Goal: Complete application form

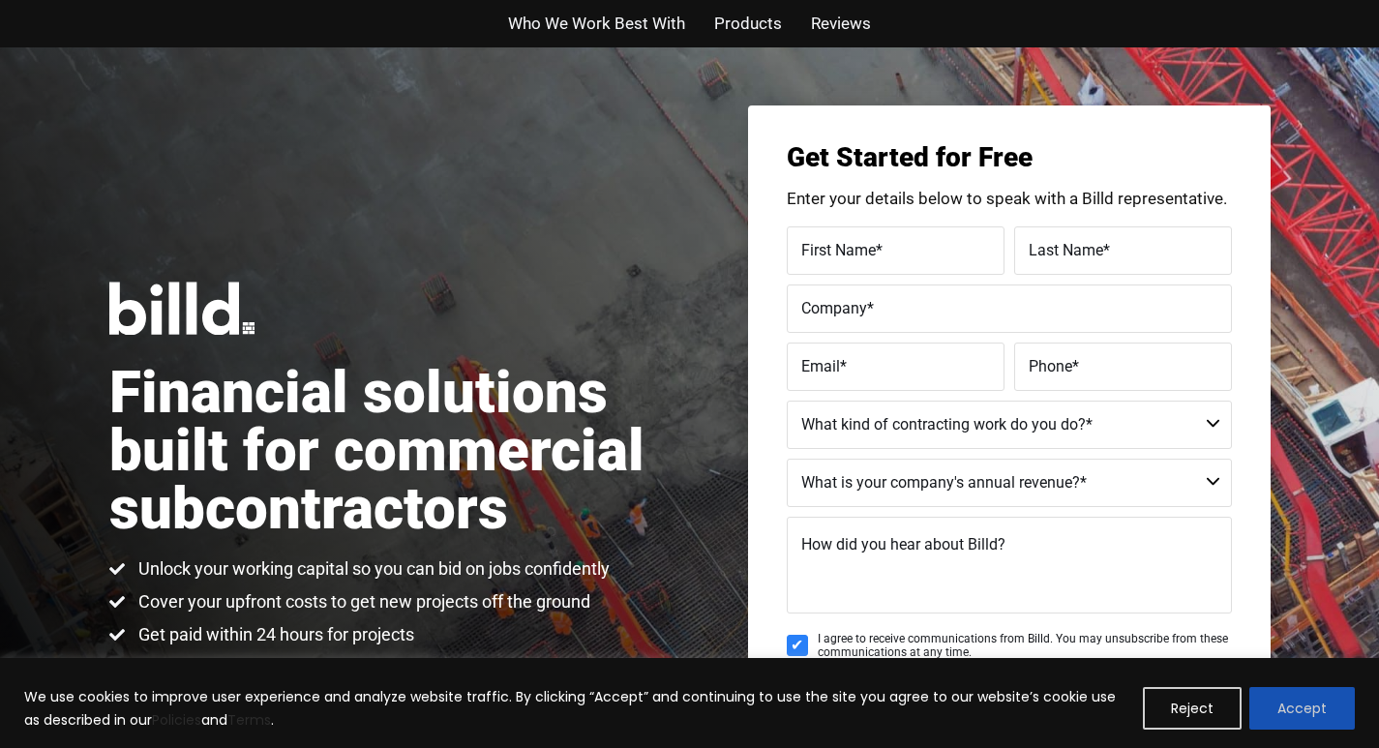
click at [1276, 691] on button "Accept" at bounding box center [1301, 708] width 105 height 43
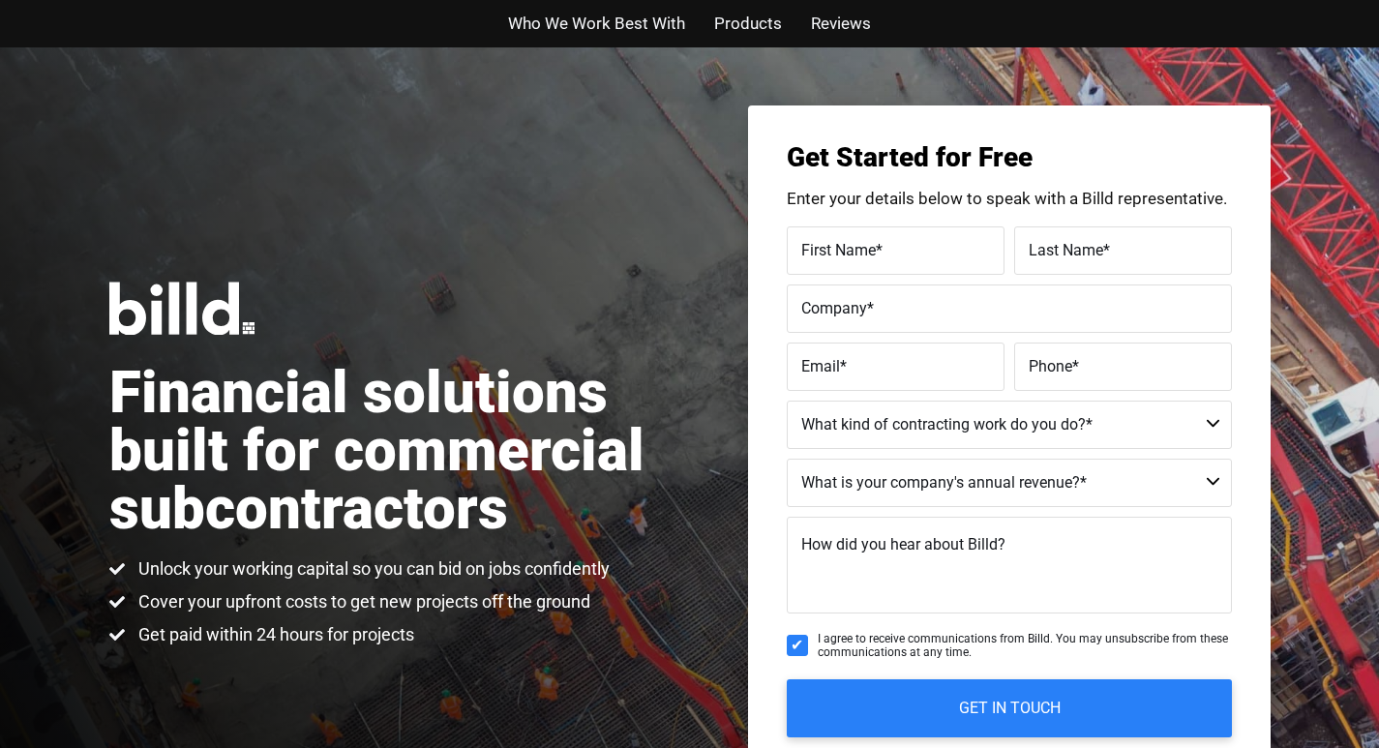
click at [838, 255] on span "First Name" at bounding box center [838, 249] width 75 height 18
click at [838, 255] on input "First Name *" at bounding box center [896, 250] width 218 height 48
type input "[PERSON_NAME]"
click at [1035, 251] on span "Last Name" at bounding box center [1066, 249] width 75 height 18
click at [1035, 251] on input "Last Name *" at bounding box center [1123, 250] width 218 height 48
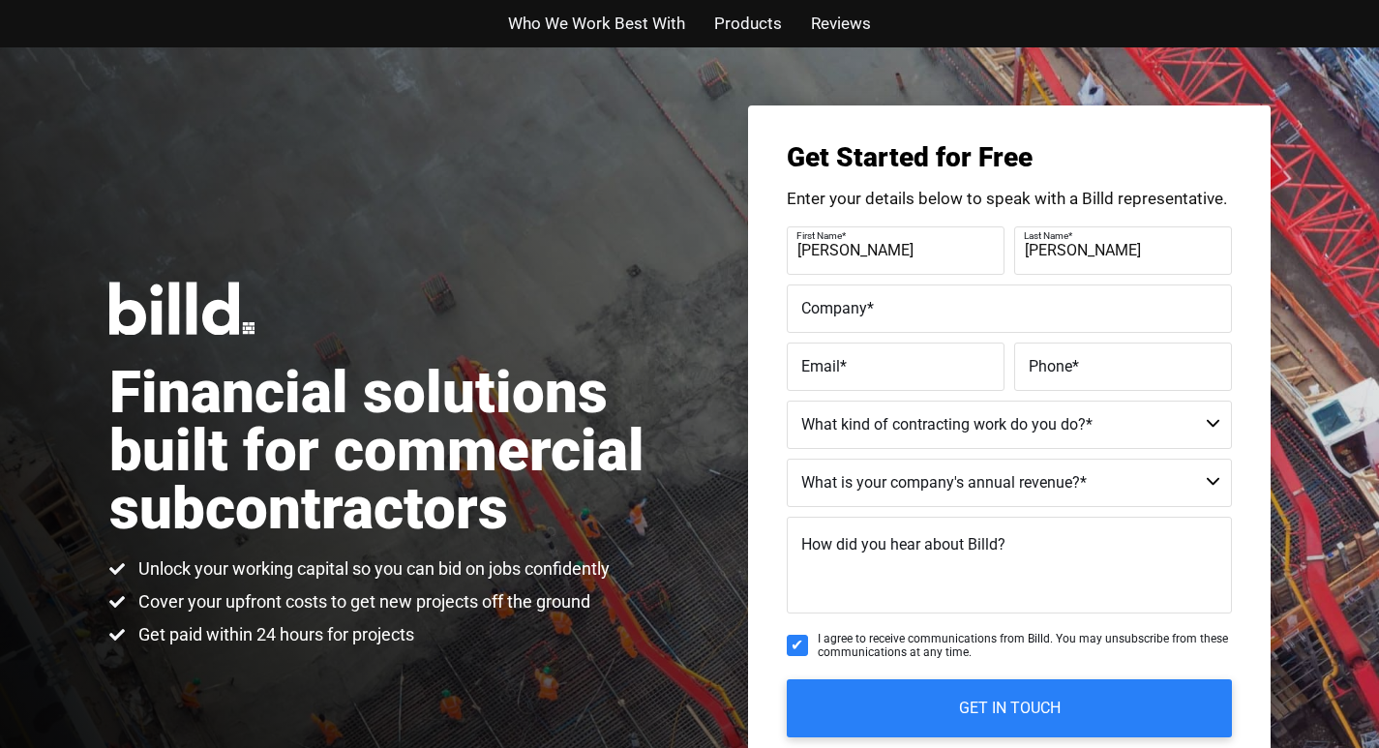
type input "[PERSON_NAME]"
click at [1137, 311] on label "Company *" at bounding box center [1009, 308] width 416 height 28
click at [1137, 311] on input "Company *" at bounding box center [1009, 308] width 445 height 48
type input "[PERSON_NAME], [PERSON_NAME] and [PERSON_NAME]"
click at [809, 367] on span "Email" at bounding box center [820, 365] width 39 height 18
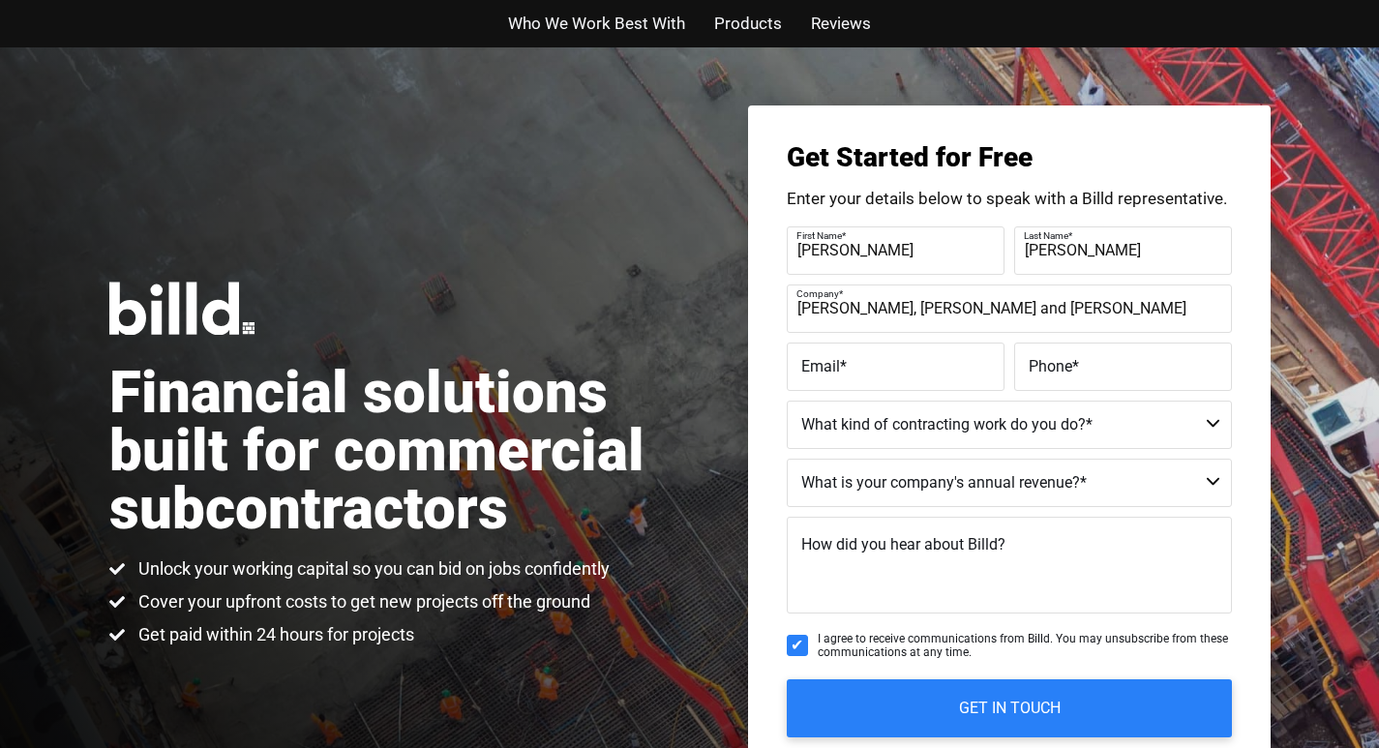
click at [809, 367] on input "Email *" at bounding box center [896, 367] width 218 height 48
type input "[PERSON_NAME][EMAIL_ADDRESS][PERSON_NAME][DOMAIN_NAME]"
click at [1036, 366] on span "Phone" at bounding box center [1051, 365] width 44 height 18
click at [1036, 366] on input "Phone *" at bounding box center [1123, 367] width 218 height 48
type input "(133) 257-3727"
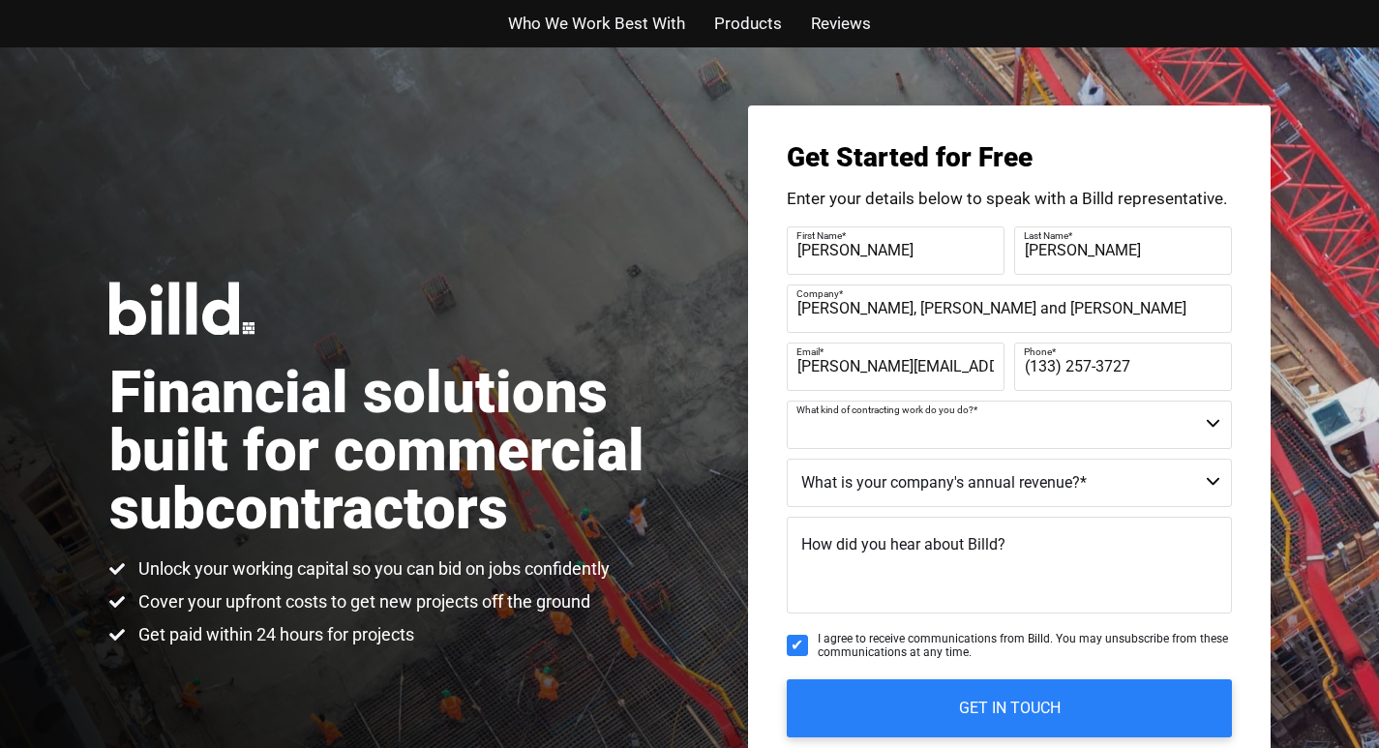
click at [842, 432] on select "Commercial Commercial and Residential Residential Not a Contractor" at bounding box center [1009, 425] width 445 height 48
select select "Commercial"
click at [787, 401] on select "Commercial Commercial and Residential Residential Not a Contractor" at bounding box center [1009, 425] width 445 height 48
click at [1163, 491] on select "$40M + $25M - $40M $8M - $25M $4M - $8M $2M - $4M $1M - $2M Less than $1M" at bounding box center [1009, 483] width 445 height 48
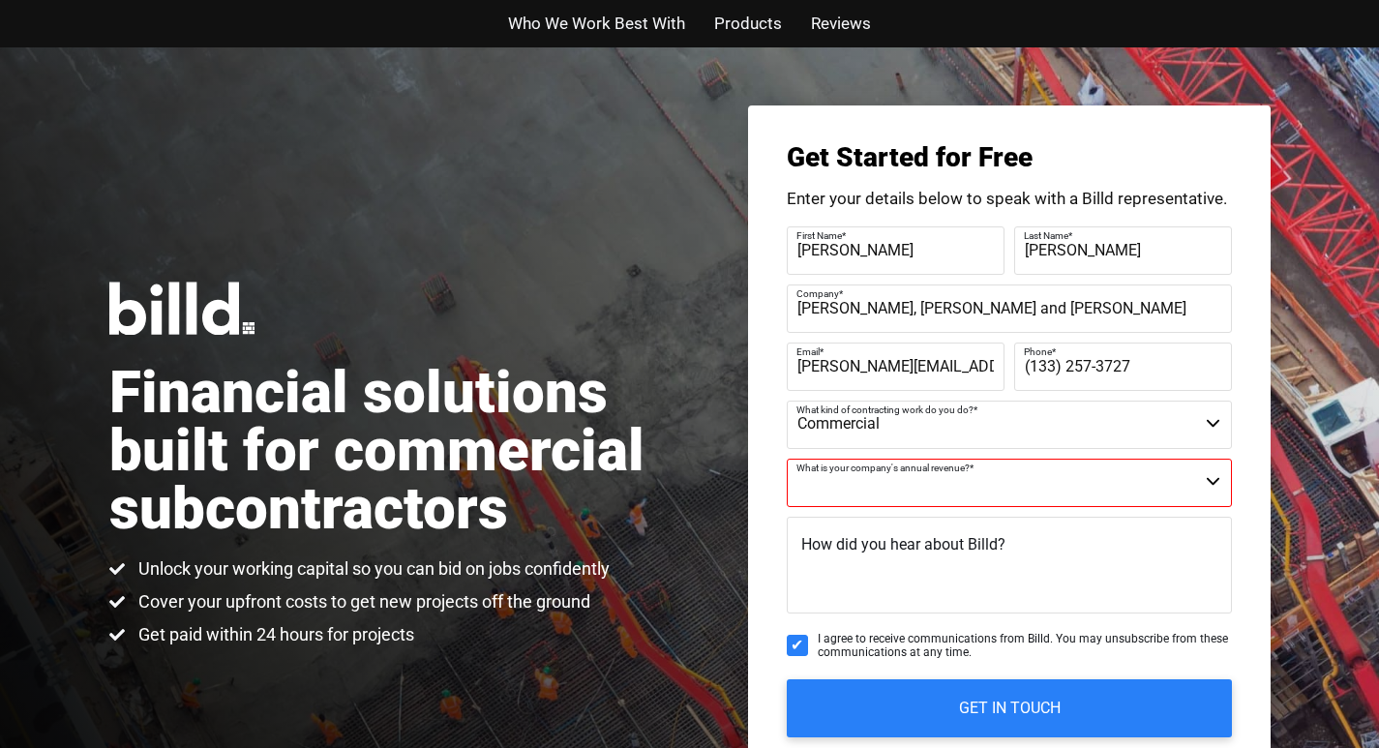
click at [342, 282] on div "Financial solutions built for commercial subcontractors Unlock your working cap…" at bounding box center [399, 464] width 581 height 365
click at [1113, 636] on span "I agree to receive communications from Billd. You may unsubscribe from these co…" at bounding box center [1025, 646] width 414 height 28
click at [808, 636] on input "I agree to receive communications from Billd. You may unsubscribe from these co…" at bounding box center [797, 645] width 21 height 21
click at [1113, 636] on span "I agree to receive communications from Billd. You may unsubscribe from these co…" at bounding box center [1025, 646] width 414 height 28
click at [808, 636] on input "I agree to receive communications from Billd. You may unsubscribe from these co…" at bounding box center [797, 645] width 21 height 21
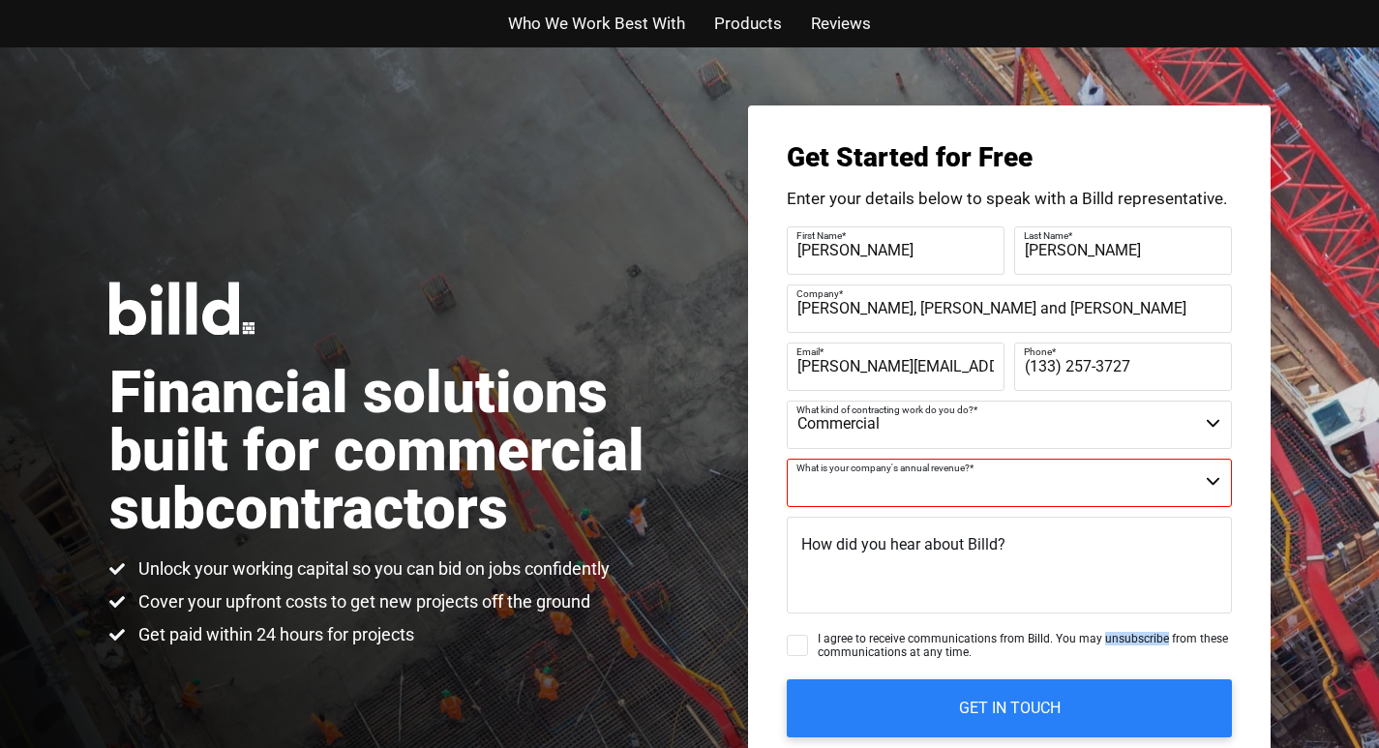
checkbox input "true"
click at [724, 12] on span "Products" at bounding box center [748, 24] width 68 height 28
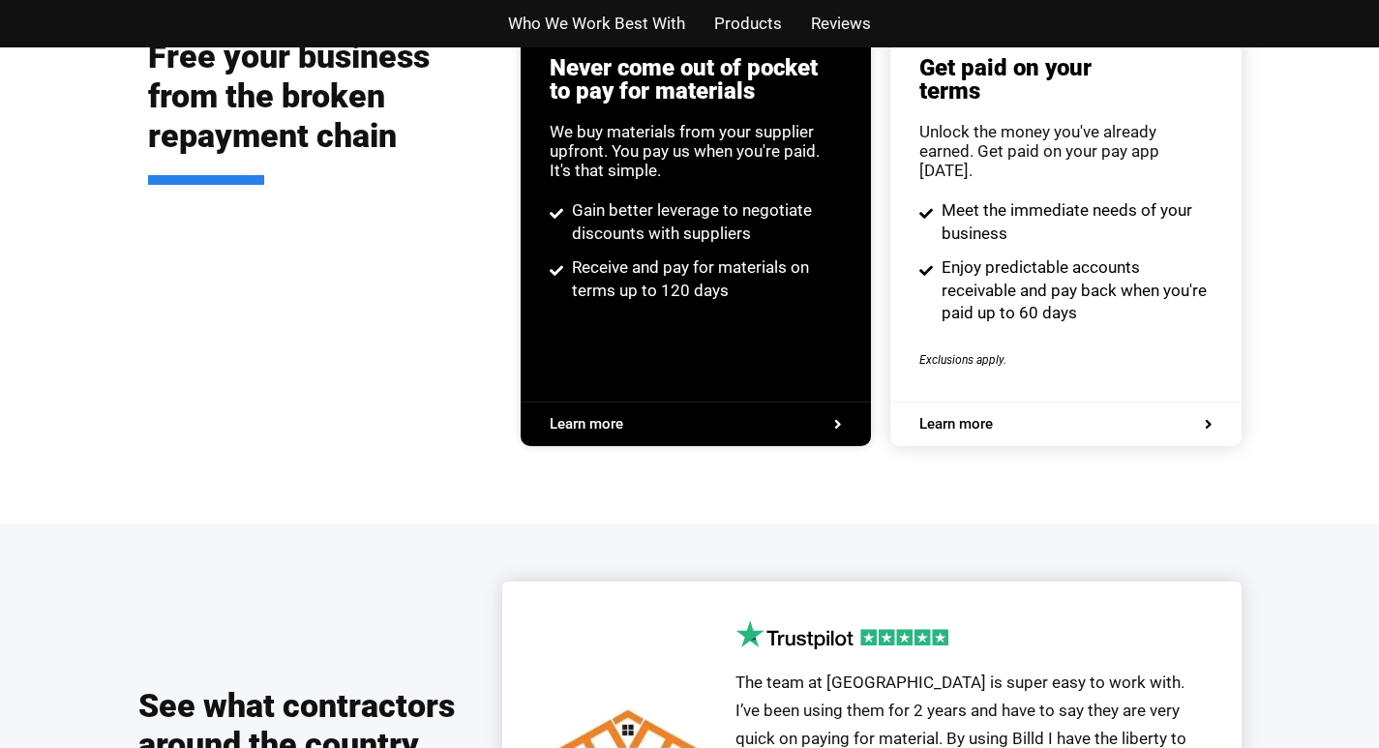
scroll to position [3850, 0]
